Goal: Task Accomplishment & Management: Use online tool/utility

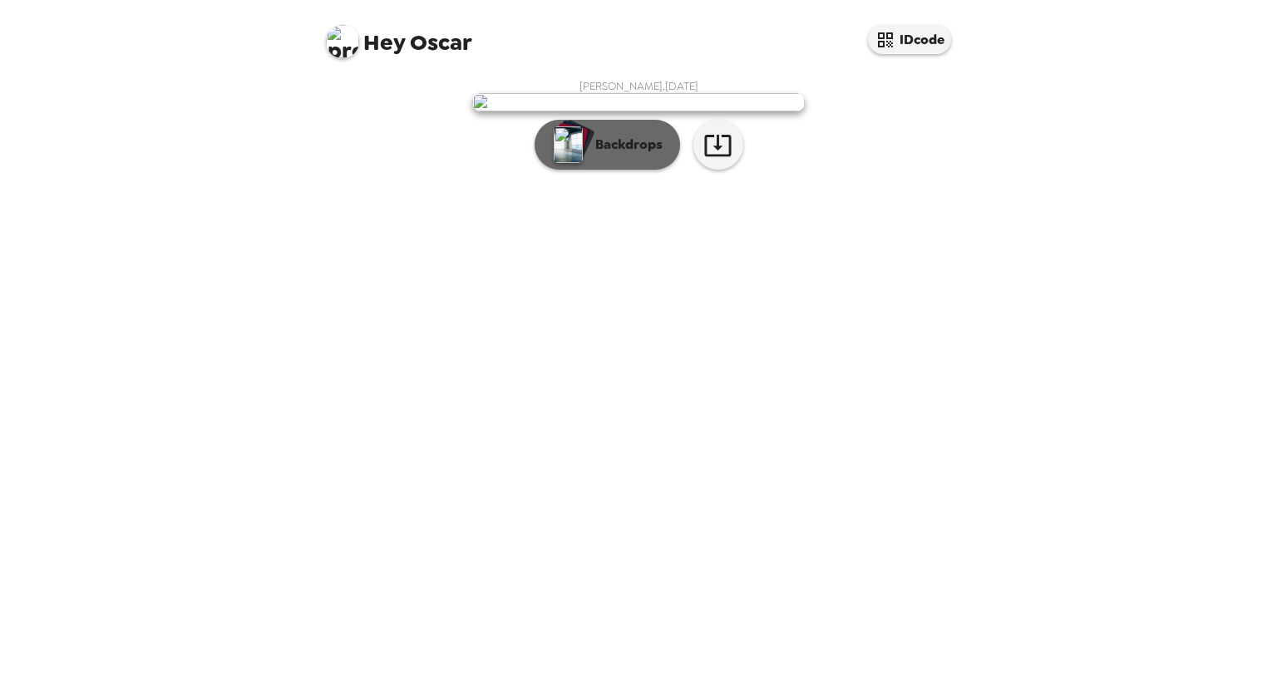
click at [609, 155] on p "Backdrops" at bounding box center [625, 145] width 76 height 20
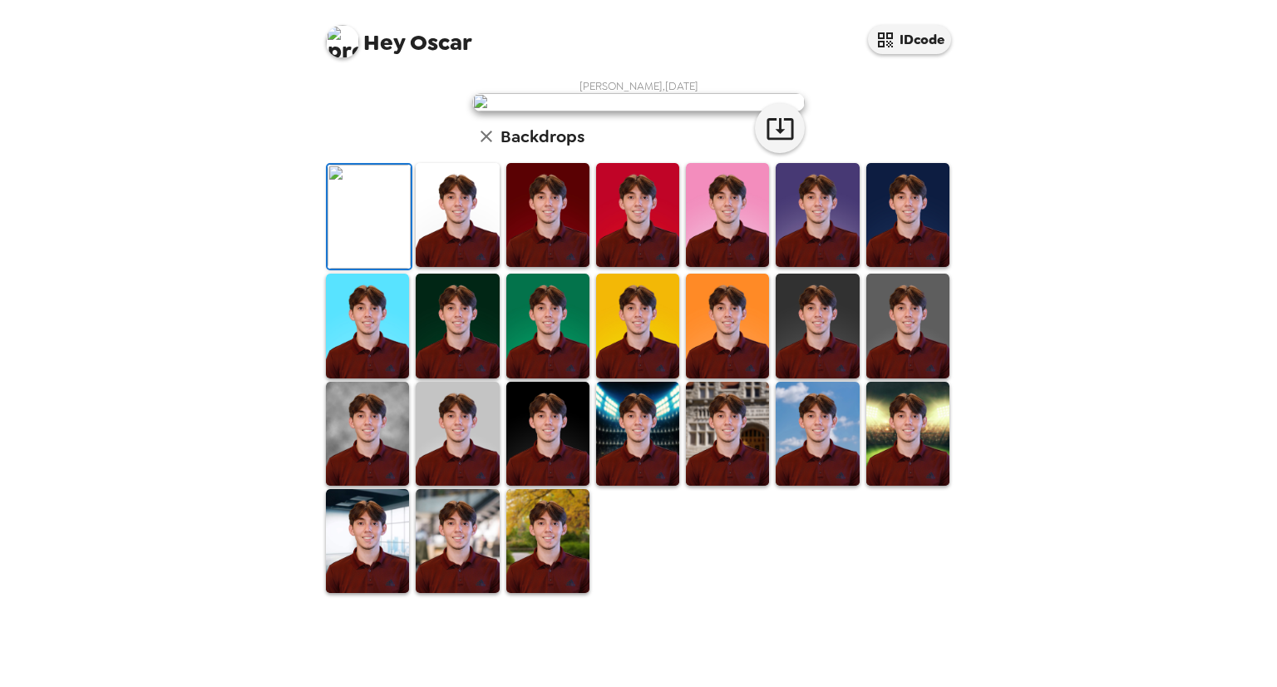
scroll to position [31, 0]
click at [456, 267] on img at bounding box center [457, 215] width 83 height 104
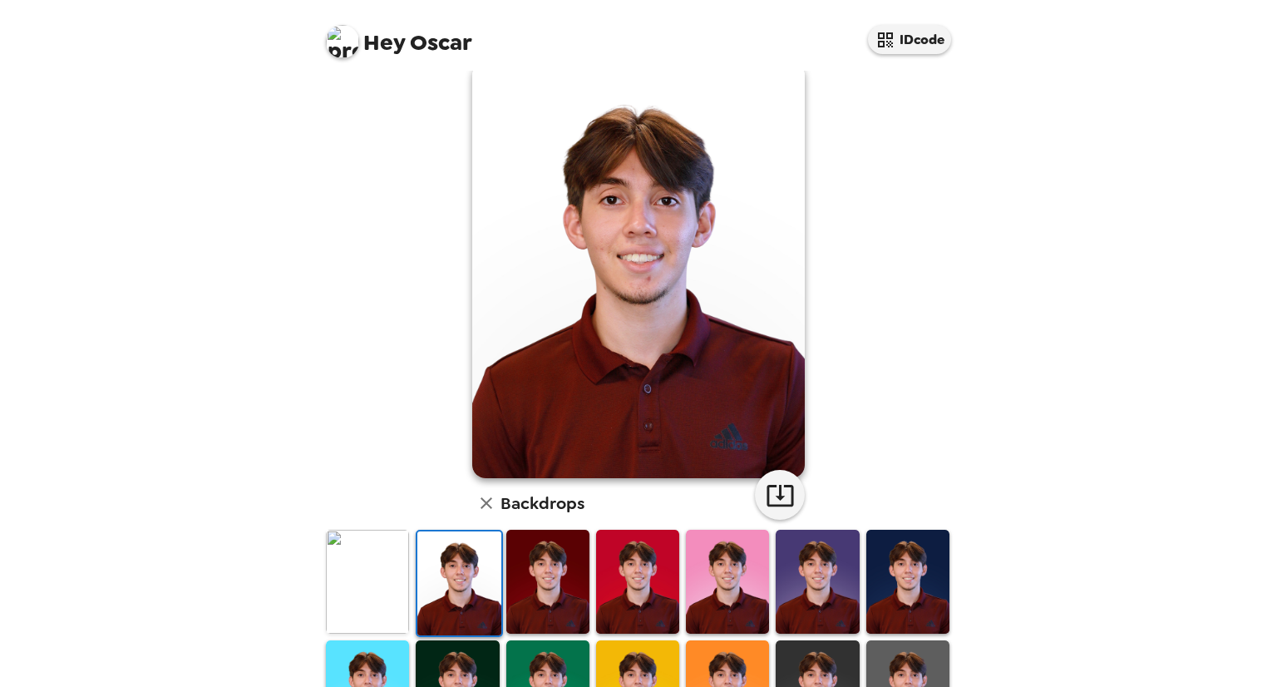
click at [372, 603] on img at bounding box center [367, 582] width 83 height 104
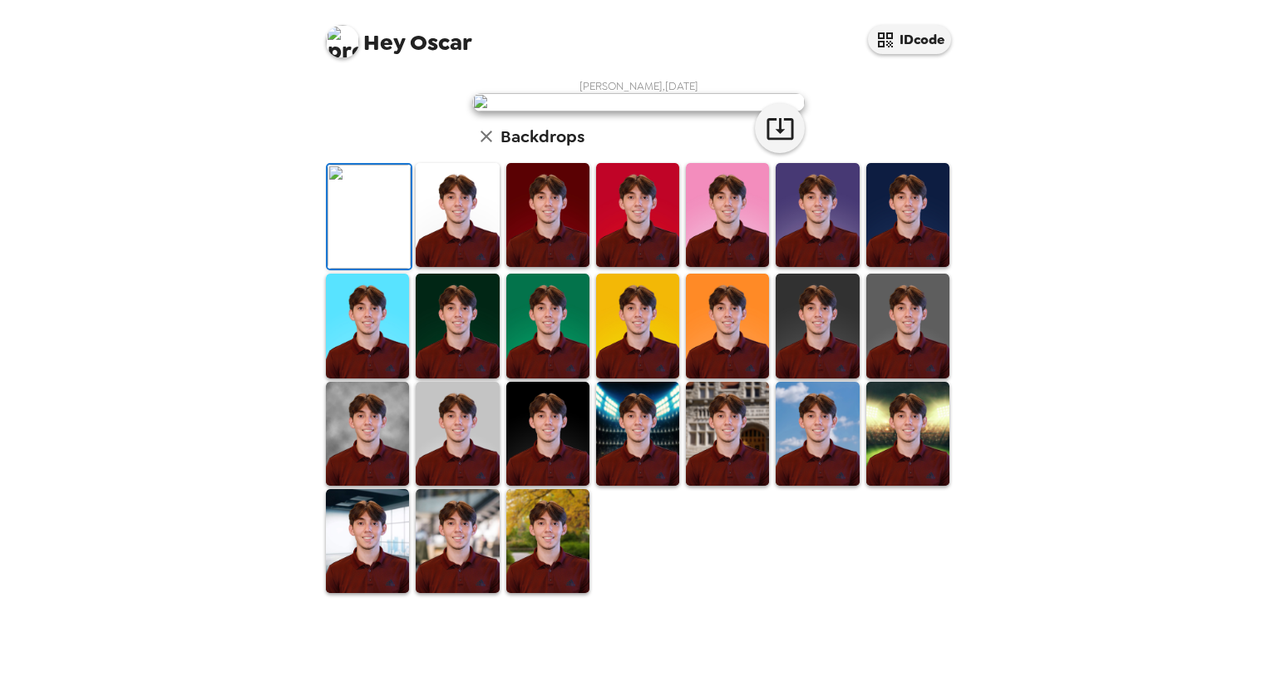
scroll to position [0, 0]
click at [778, 143] on icon "button" at bounding box center [780, 128] width 29 height 29
